Goal: Information Seeking & Learning: Find specific fact

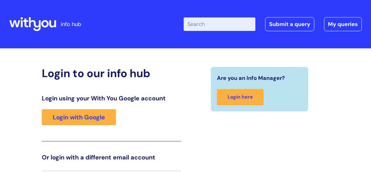
scroll to position [12, 0]
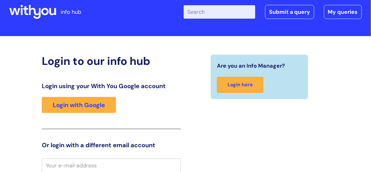
click at [202, 12] on input "Enter your search term here..." at bounding box center [220, 11] width 72 height 13
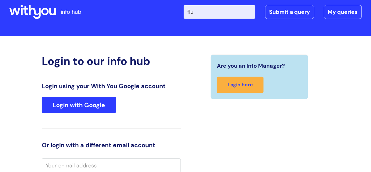
type input "flu"
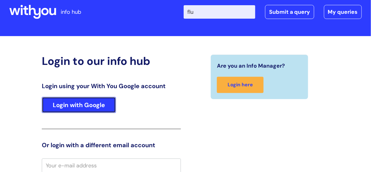
click at [93, 97] on link "Login with Google" at bounding box center [79, 105] width 74 height 16
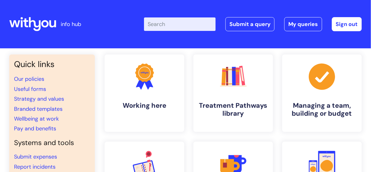
click at [175, 22] on input "Enter your search term here..." at bounding box center [180, 23] width 72 height 13
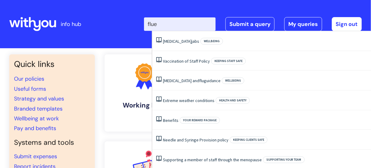
type input "flu"
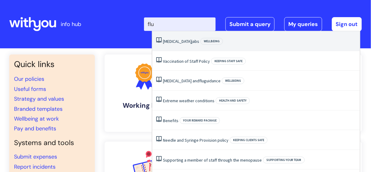
click at [168, 42] on link "[MEDICAL_DATA] jabs" at bounding box center [181, 40] width 36 height 5
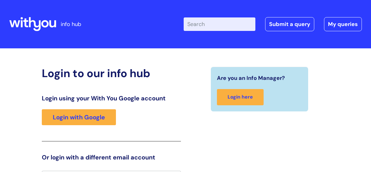
scroll to position [12, 0]
